Goal: Find specific page/section: Find specific page/section

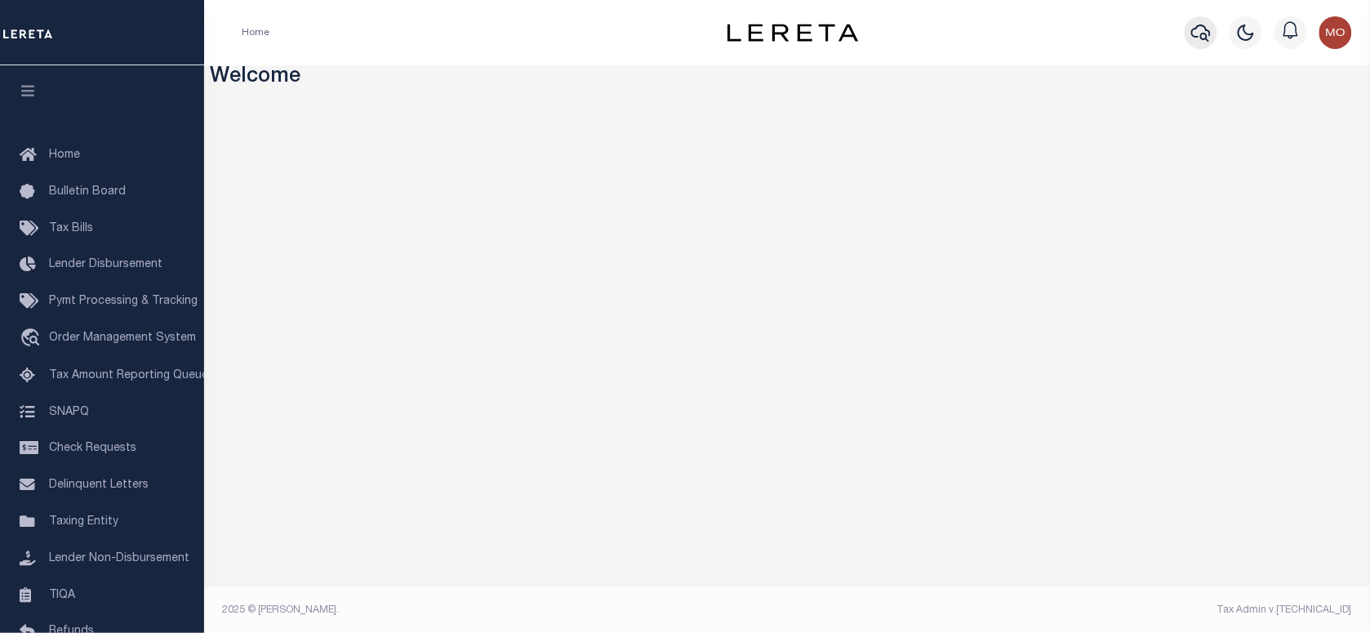
click at [1202, 42] on icon "button" at bounding box center [1201, 33] width 20 height 20
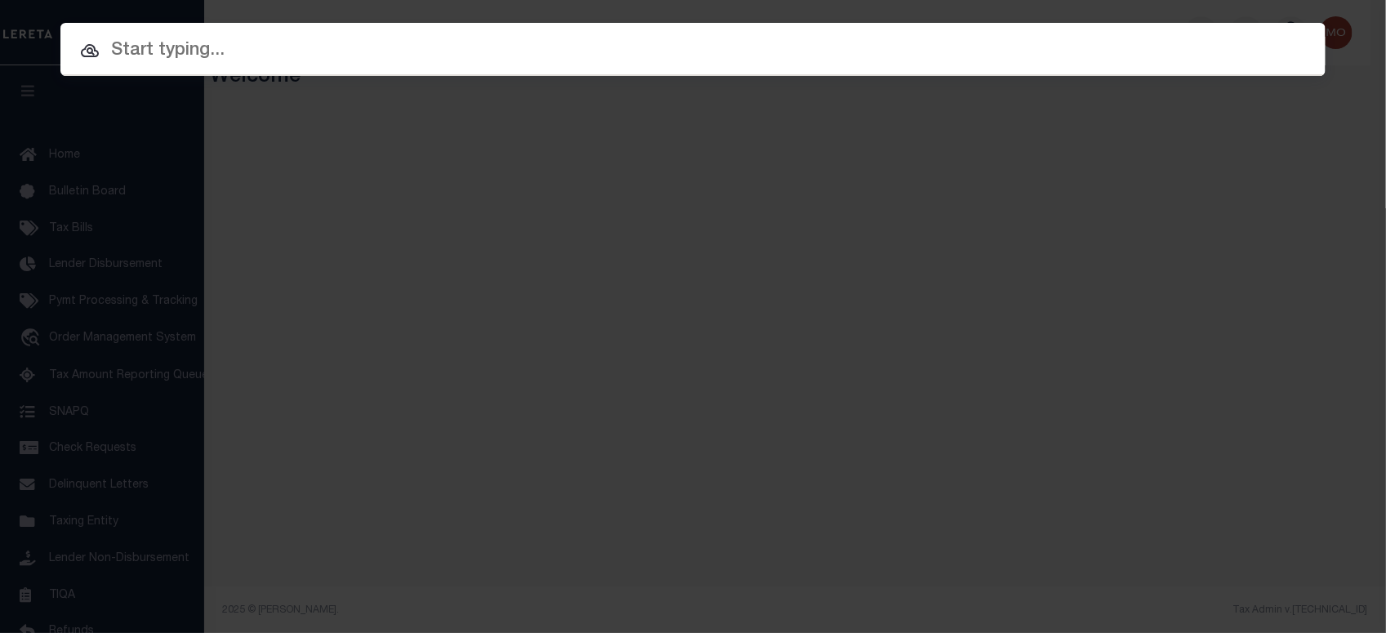
paste input "8001056642"
click at [296, 45] on input "text" at bounding box center [692, 51] width 1265 height 29
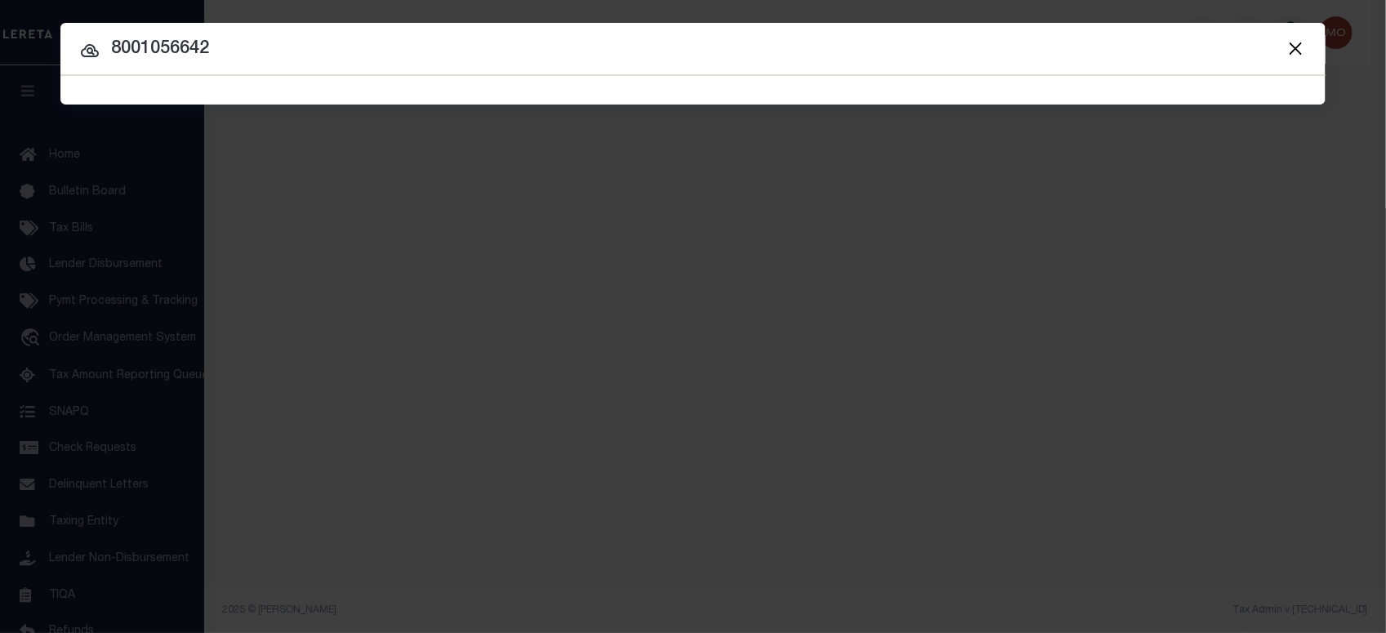
type input "8001056642"
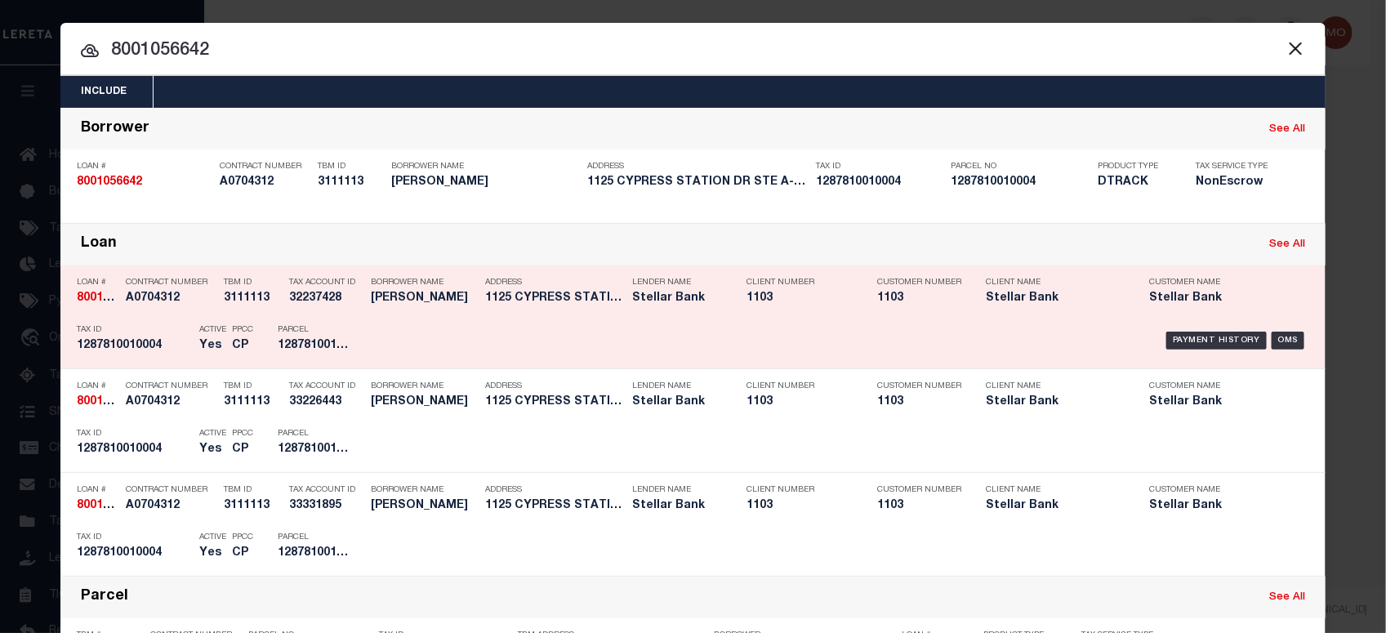
click at [153, 340] on h5 "1287810010004" at bounding box center [134, 346] width 114 height 14
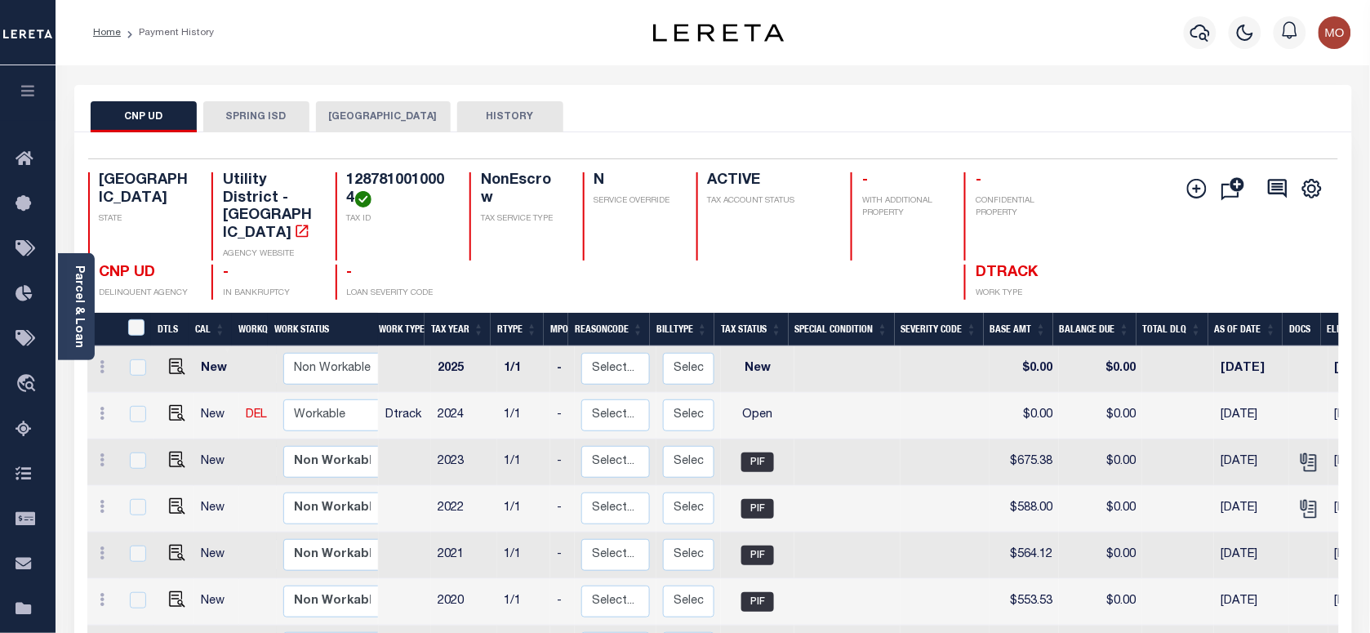
click at [354, 113] on button "[GEOGRAPHIC_DATA]" at bounding box center [383, 116] width 135 height 31
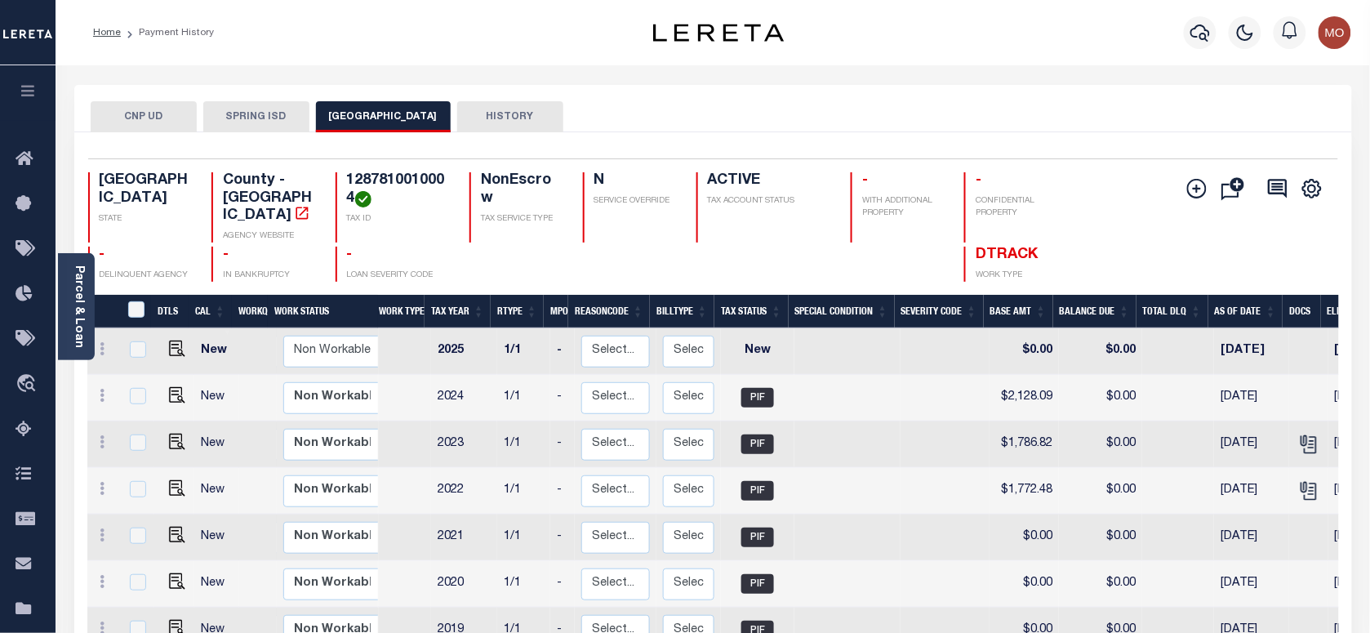
click at [399, 178] on h4 "1287810010004" at bounding box center [398, 189] width 103 height 35
copy h4 "1287810010004"
click at [157, 114] on button "CNP UD" at bounding box center [144, 116] width 106 height 31
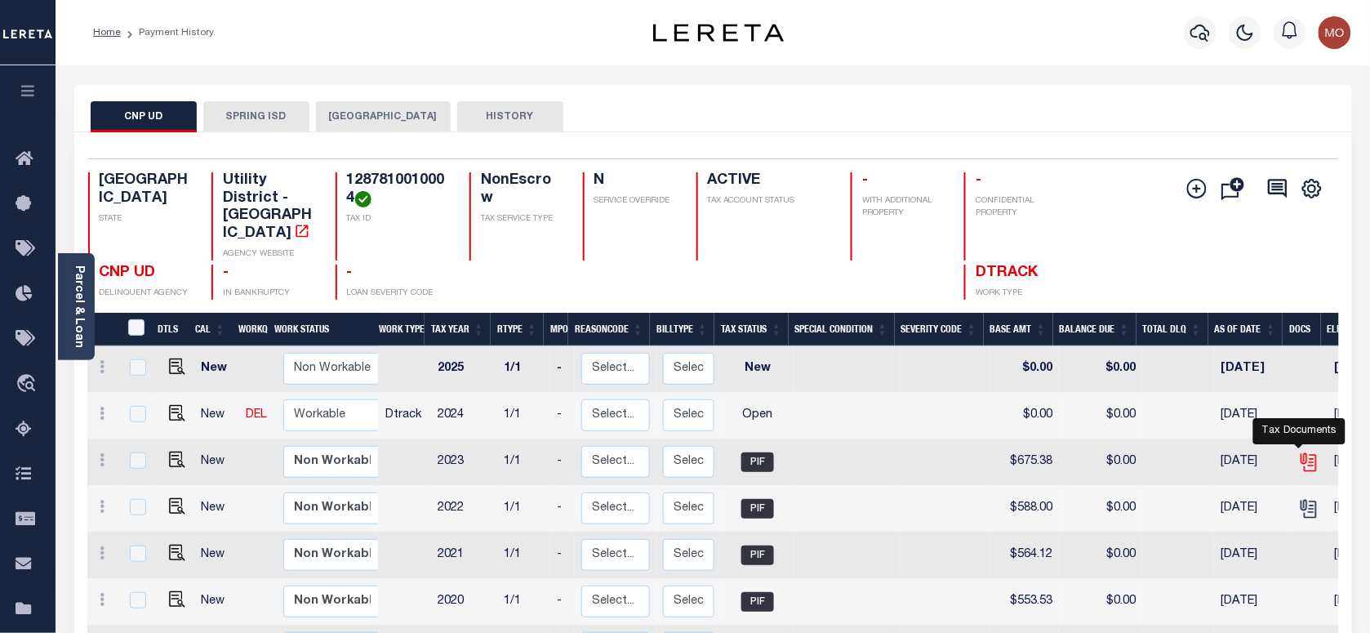
click at [1298, 452] on icon "" at bounding box center [1308, 462] width 21 height 21
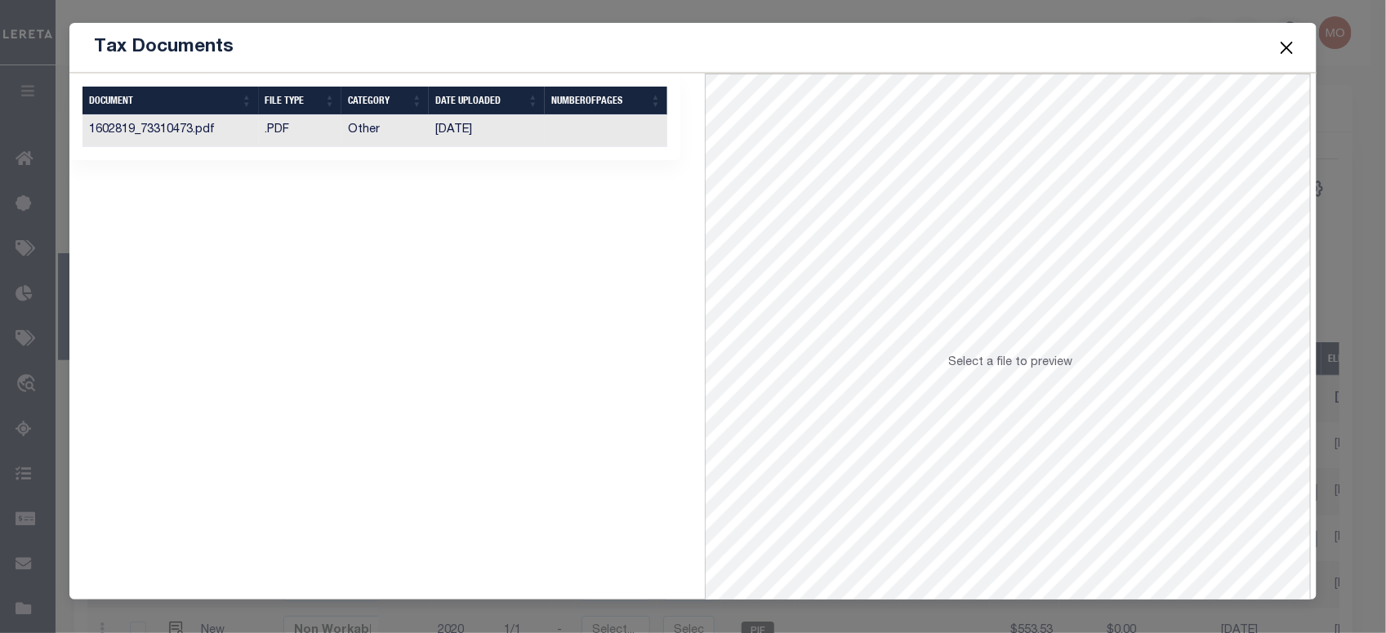
click at [393, 145] on td "Other" at bounding box center [384, 131] width 87 height 32
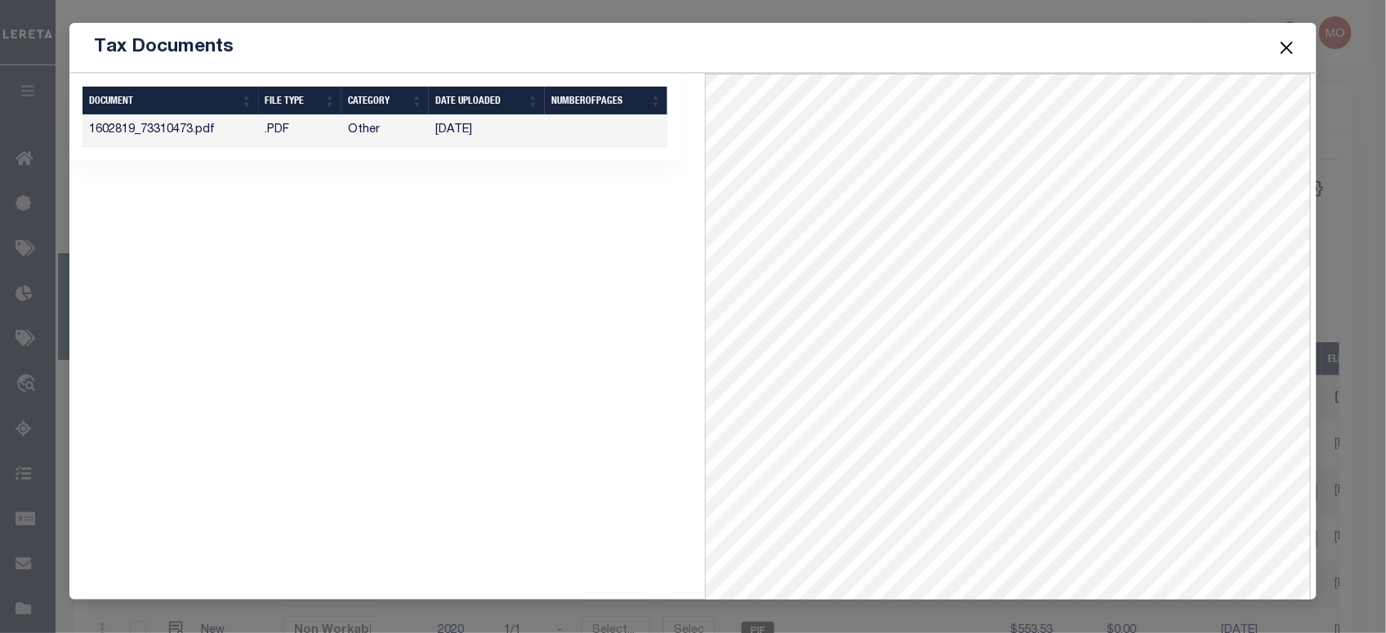
click at [1276, 42] on button "Close" at bounding box center [1286, 47] width 21 height 21
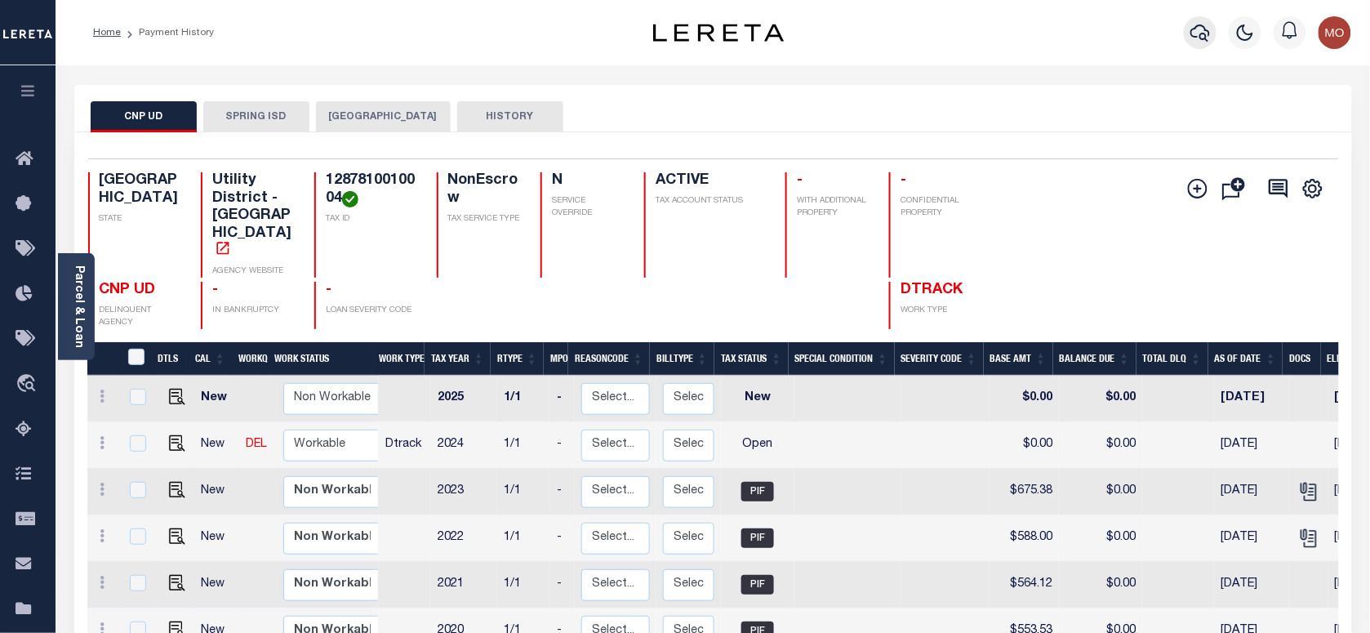
click at [1203, 38] on icon "button" at bounding box center [1201, 33] width 20 height 20
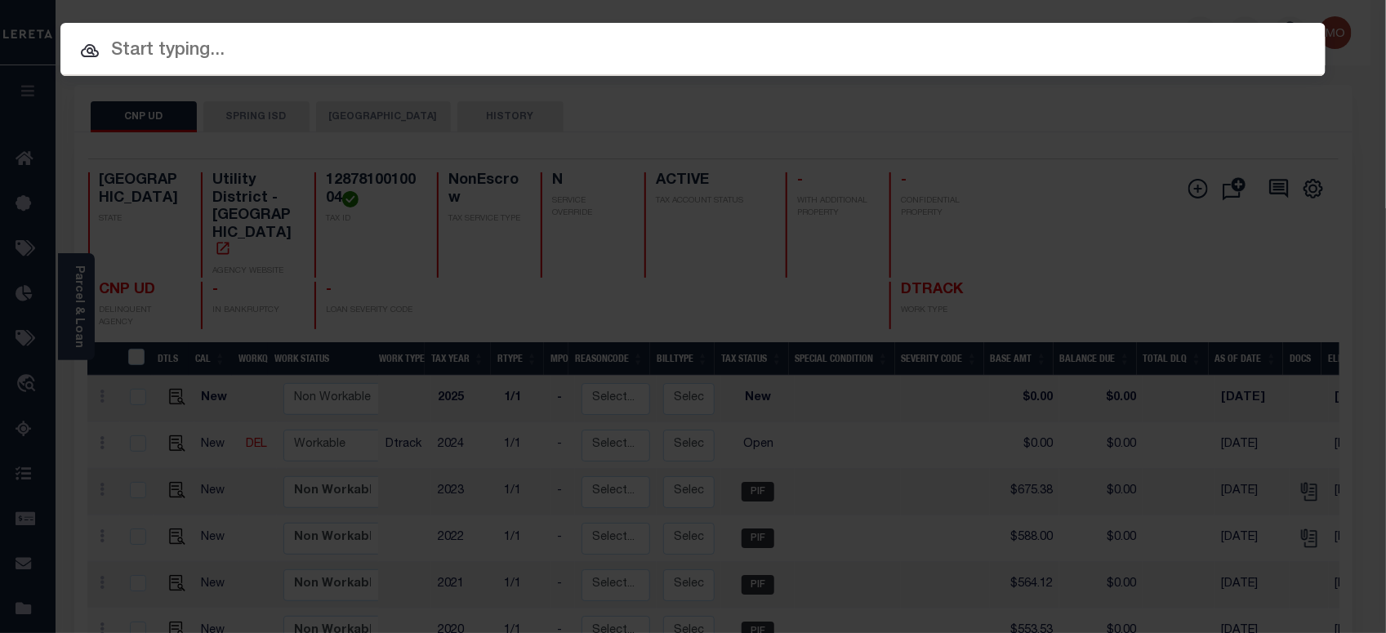
click at [262, 51] on input "text" at bounding box center [692, 51] width 1265 height 29
paste input "1110017960"
type input "1110017960"
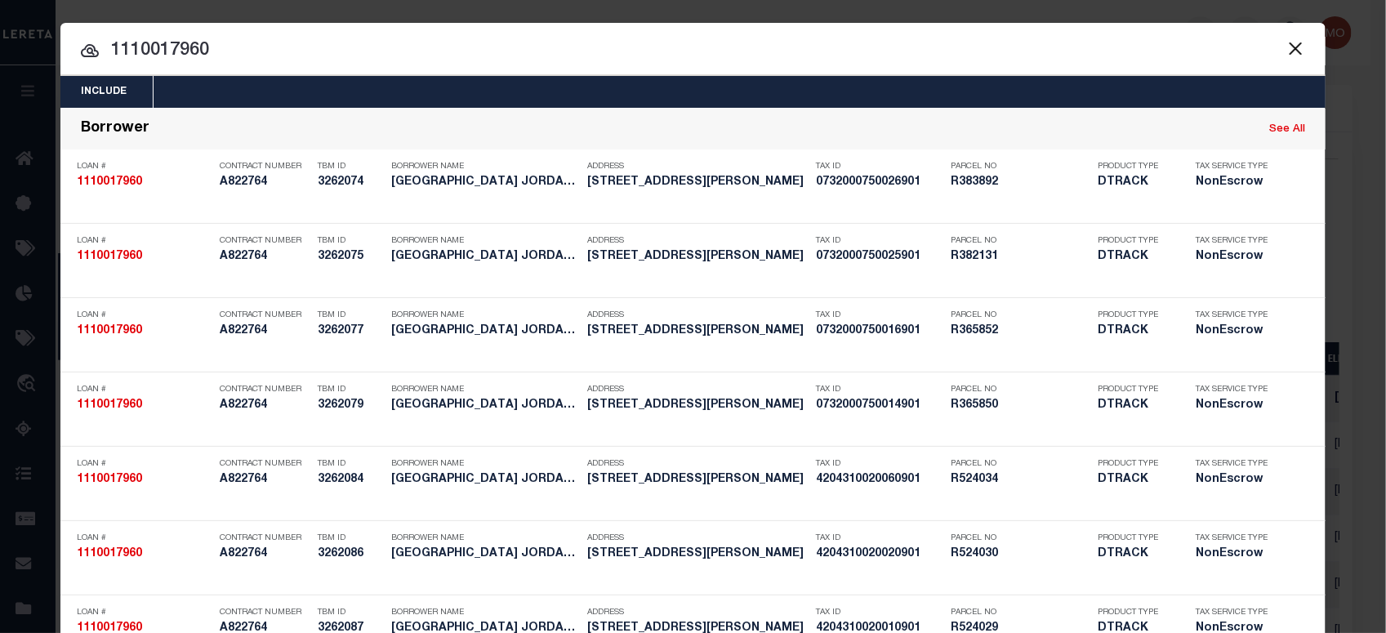
click at [247, 47] on input "1110017960" at bounding box center [692, 51] width 1265 height 29
click at [1285, 47] on button "Close" at bounding box center [1295, 48] width 21 height 21
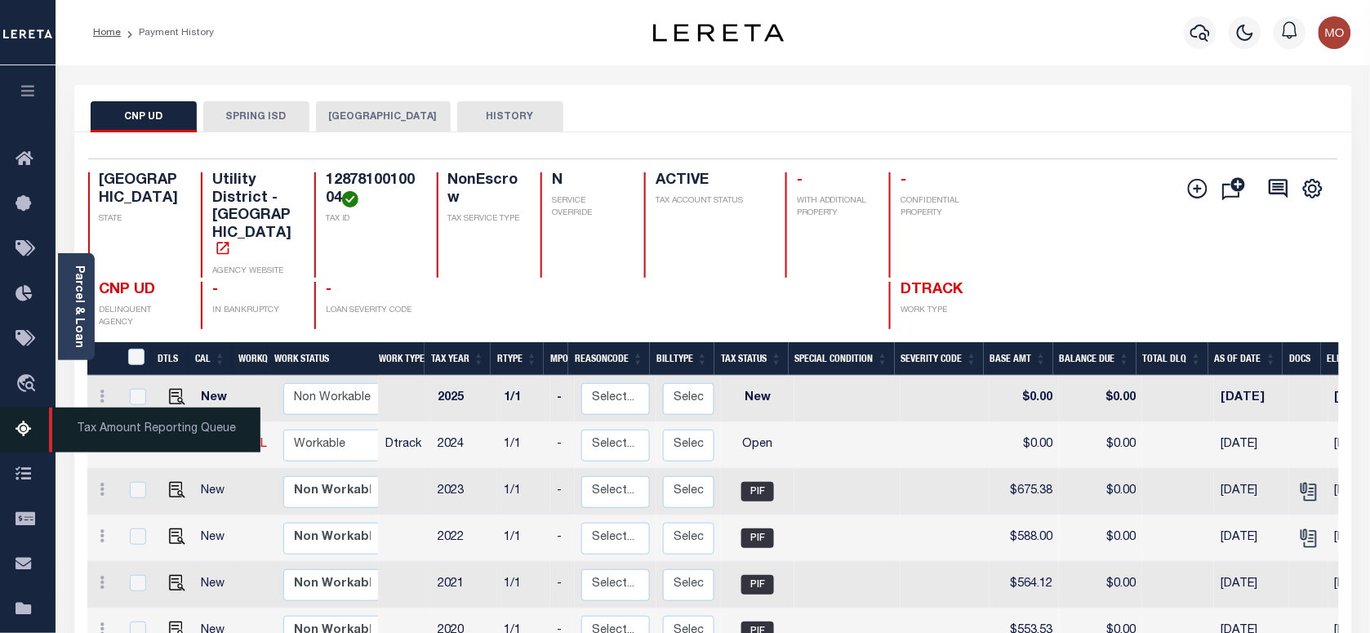
click at [20, 433] on icon at bounding box center [29, 430] width 26 height 20
